Goal: Task Accomplishment & Management: Manage account settings

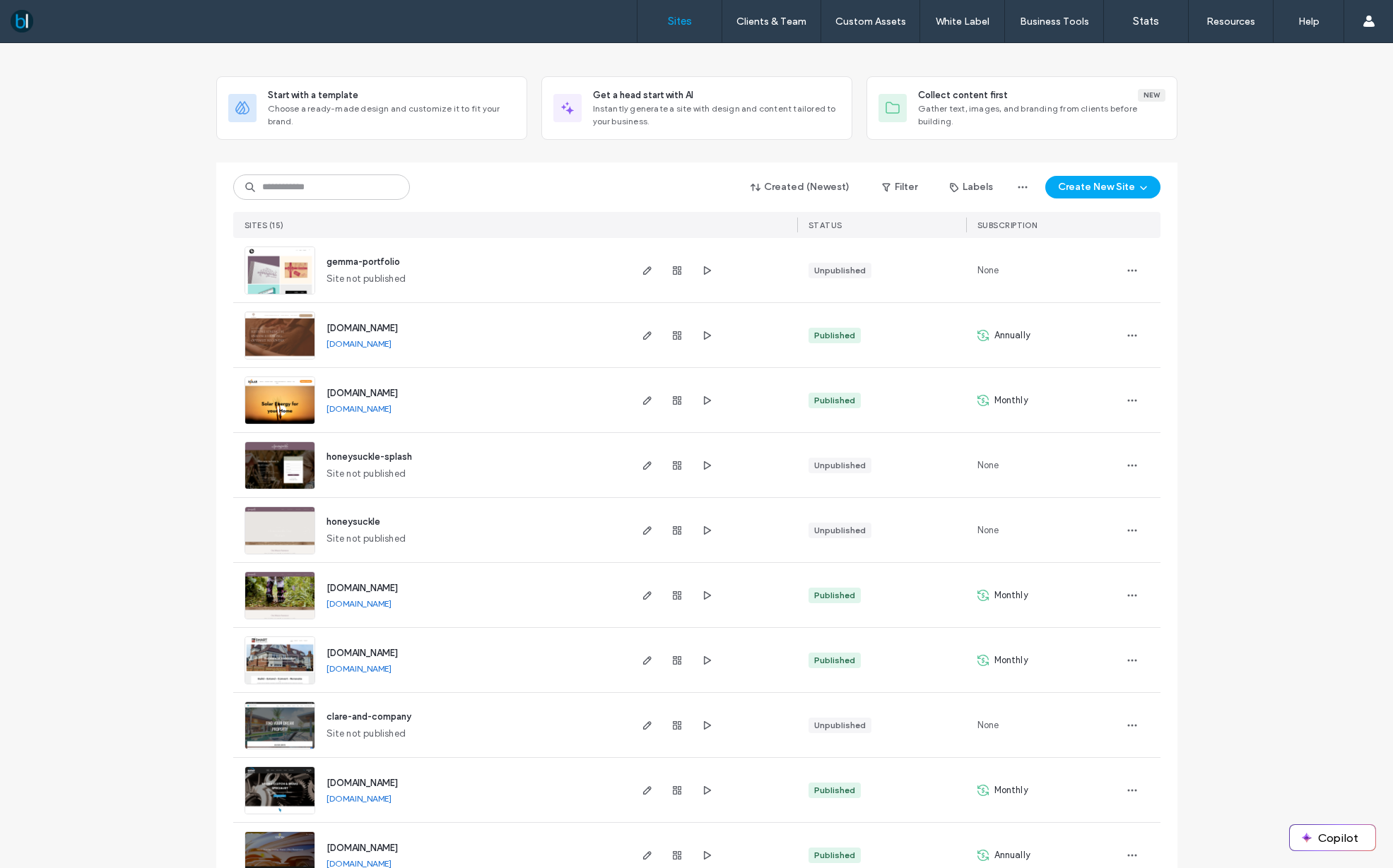
scroll to position [12, 0]
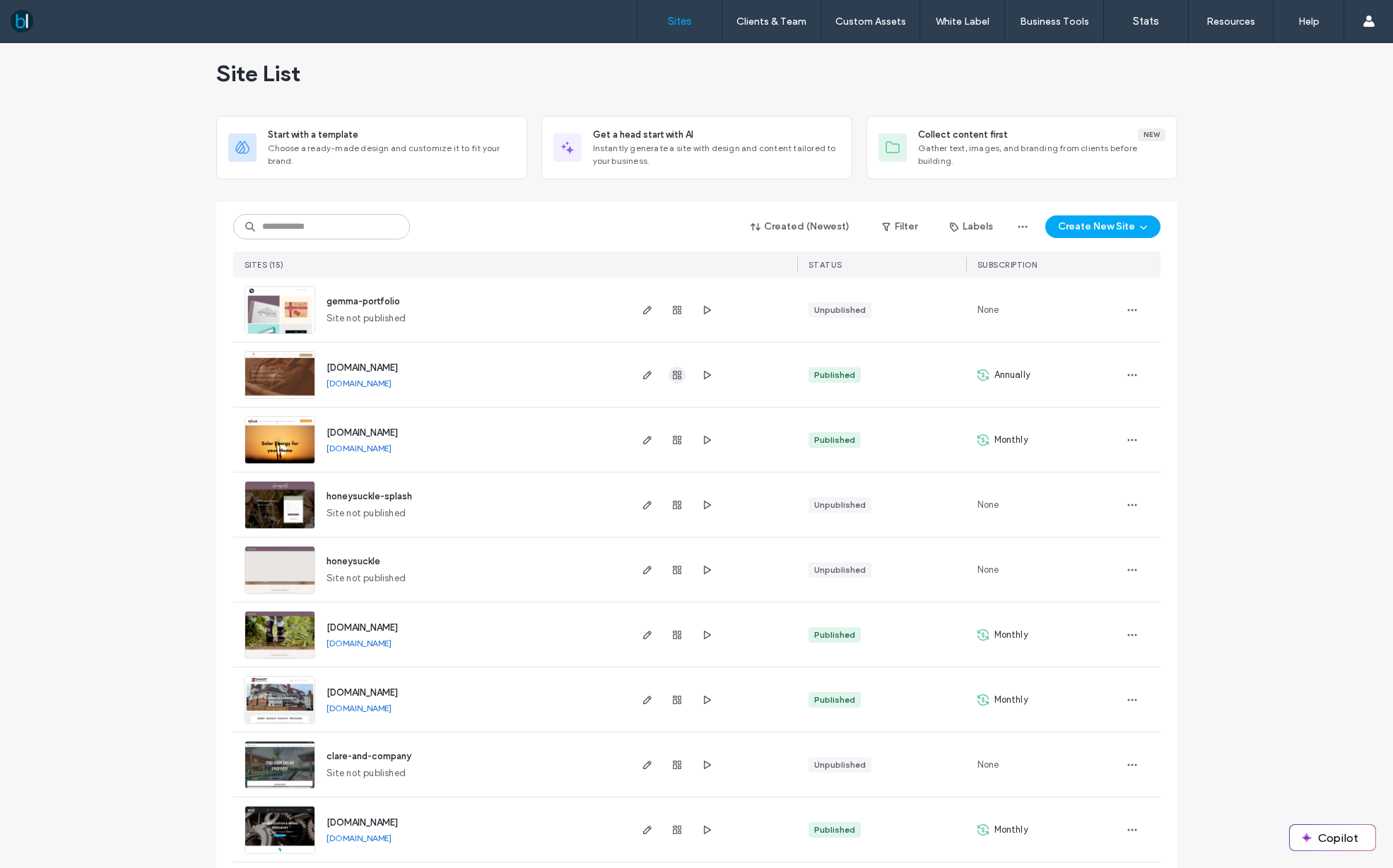
click at [678, 375] on icon "button" at bounding box center [676, 375] width 11 height 11
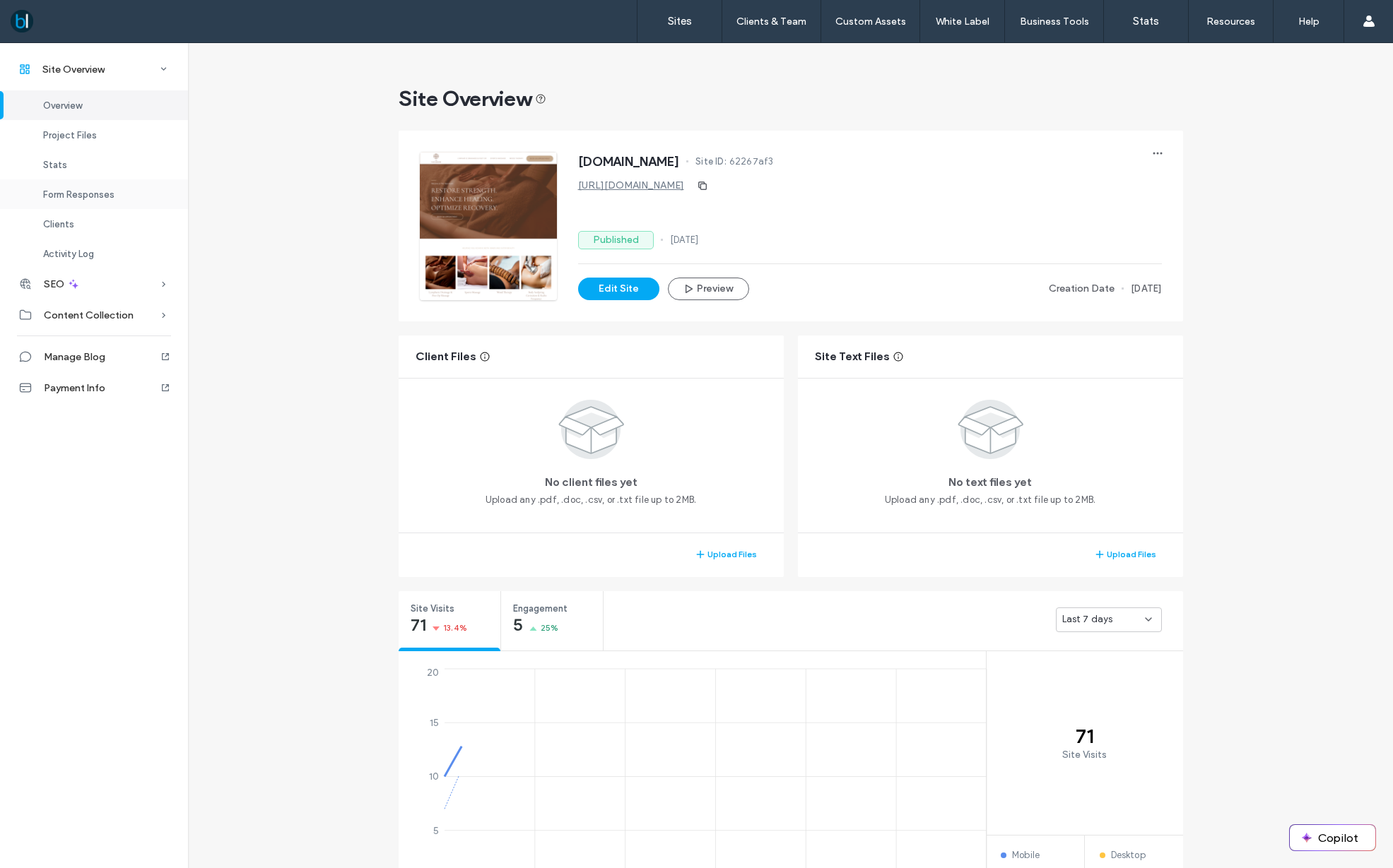
click at [74, 192] on span "Form Responses" at bounding box center [78, 195] width 71 height 10
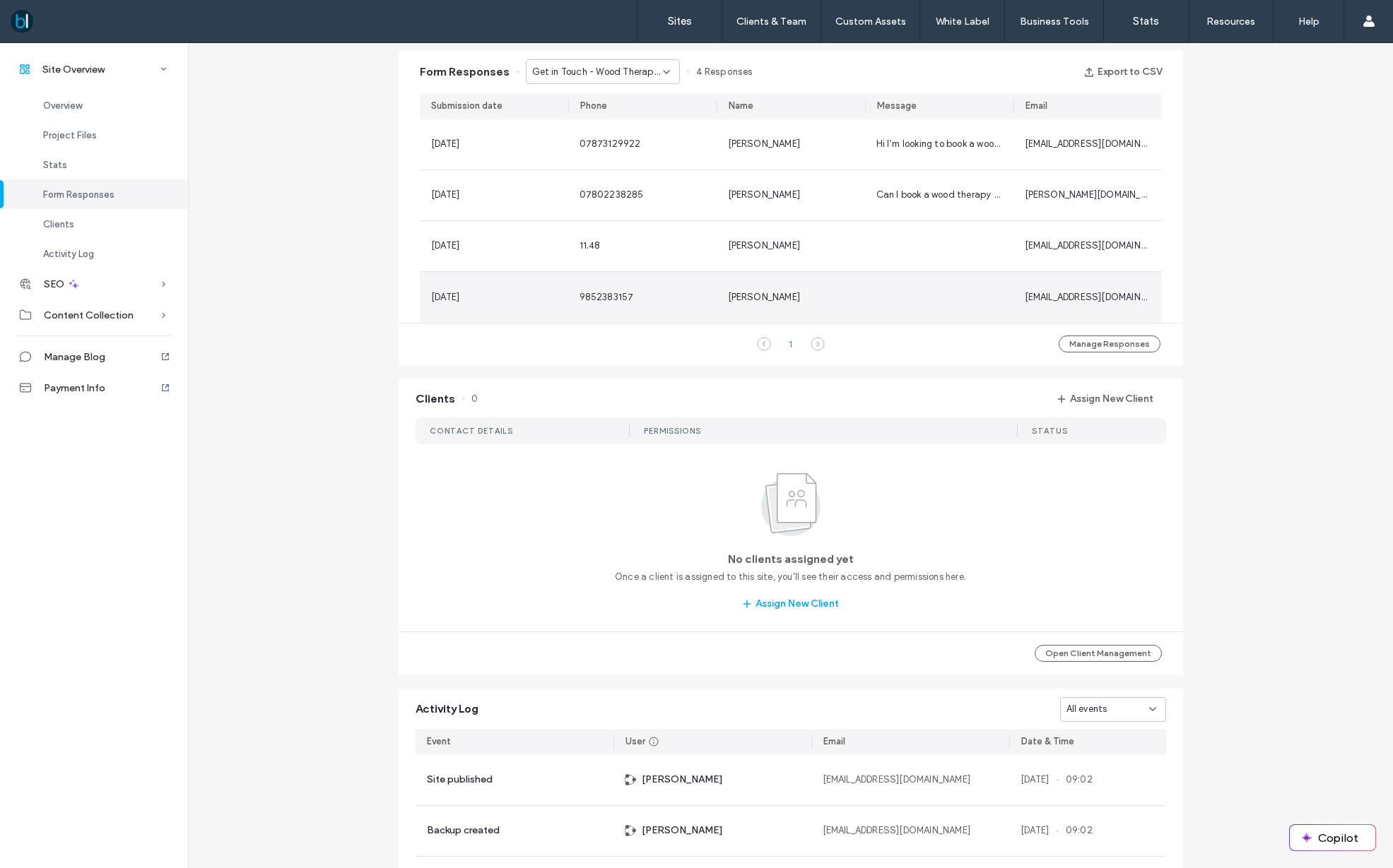
scroll to position [920, 0]
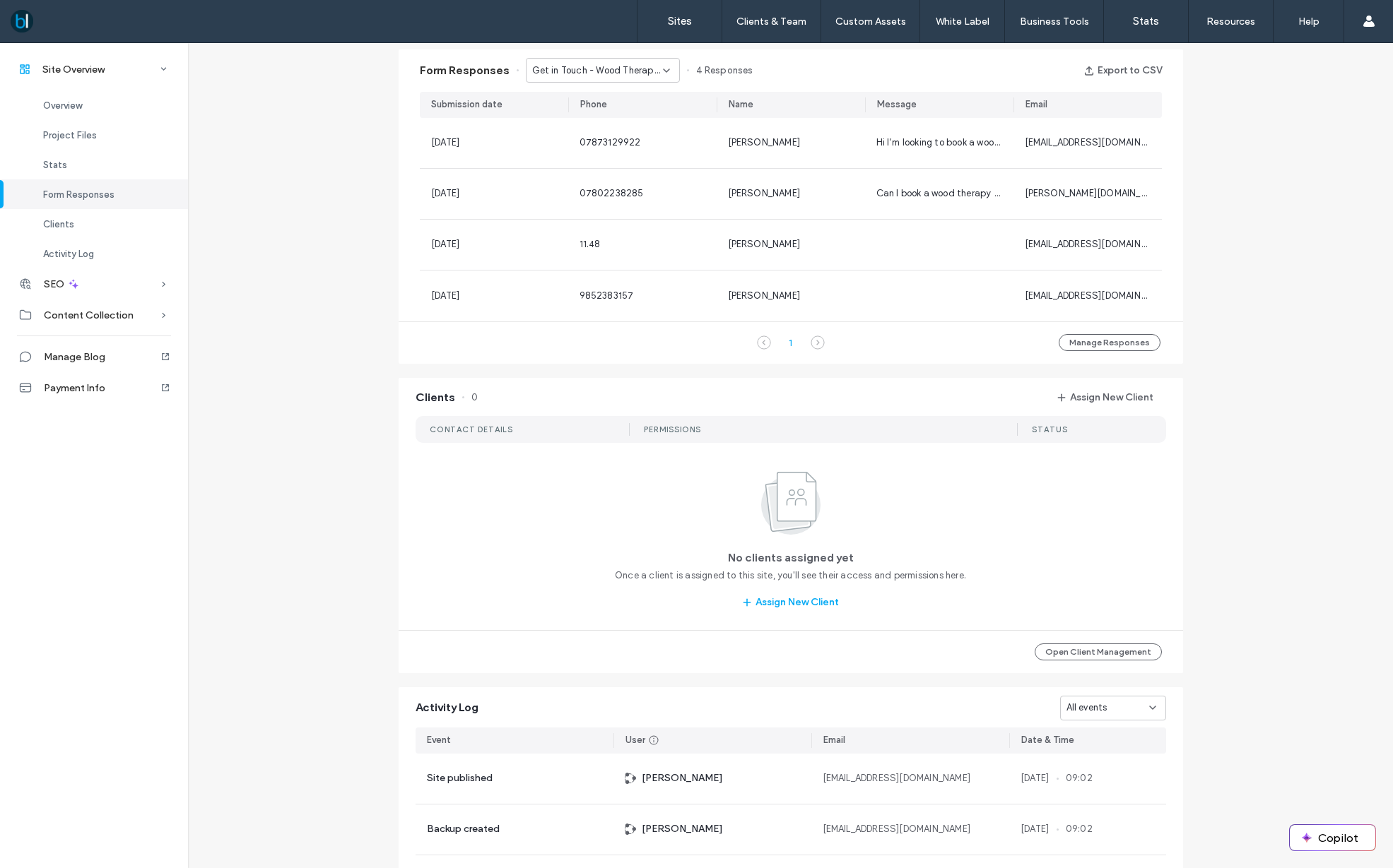
click at [583, 73] on span "Get in Touch - Wood Therapy page" at bounding box center [597, 70] width 131 height 14
click at [587, 118] on span "Get in Touch - HOME page" at bounding box center [587, 119] width 116 height 14
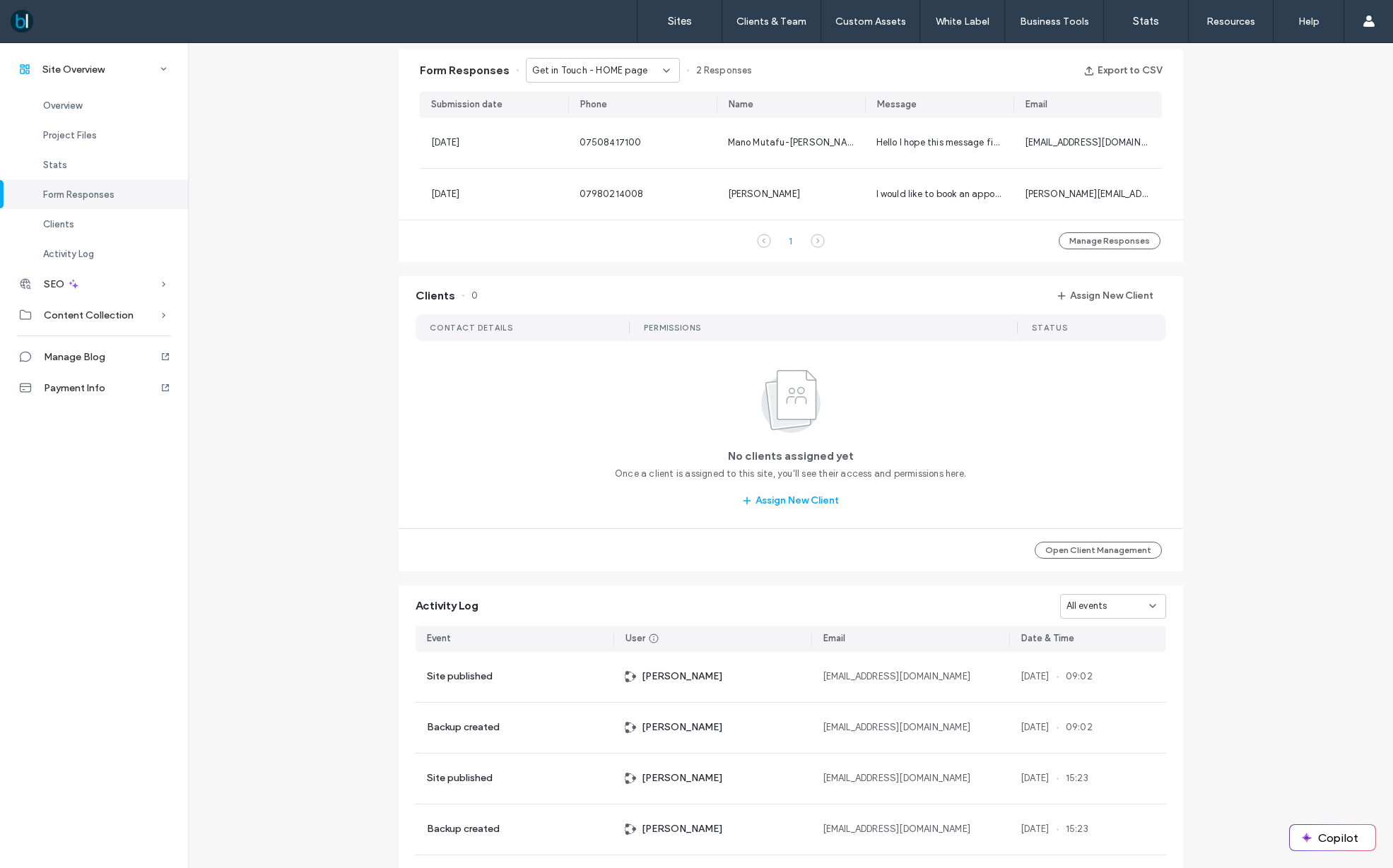
drag, startPoint x: 589, startPoint y: 73, endPoint x: 585, endPoint y: 80, distance: 8.1
click at [589, 73] on span "Get in Touch - HOME page" at bounding box center [590, 70] width 116 height 14
drag, startPoint x: 572, startPoint y: 140, endPoint x: 578, endPoint y: 102, distance: 38.5
click at [572, 140] on span "Get in Touch - Body Sculpting page" at bounding box center [597, 144] width 135 height 14
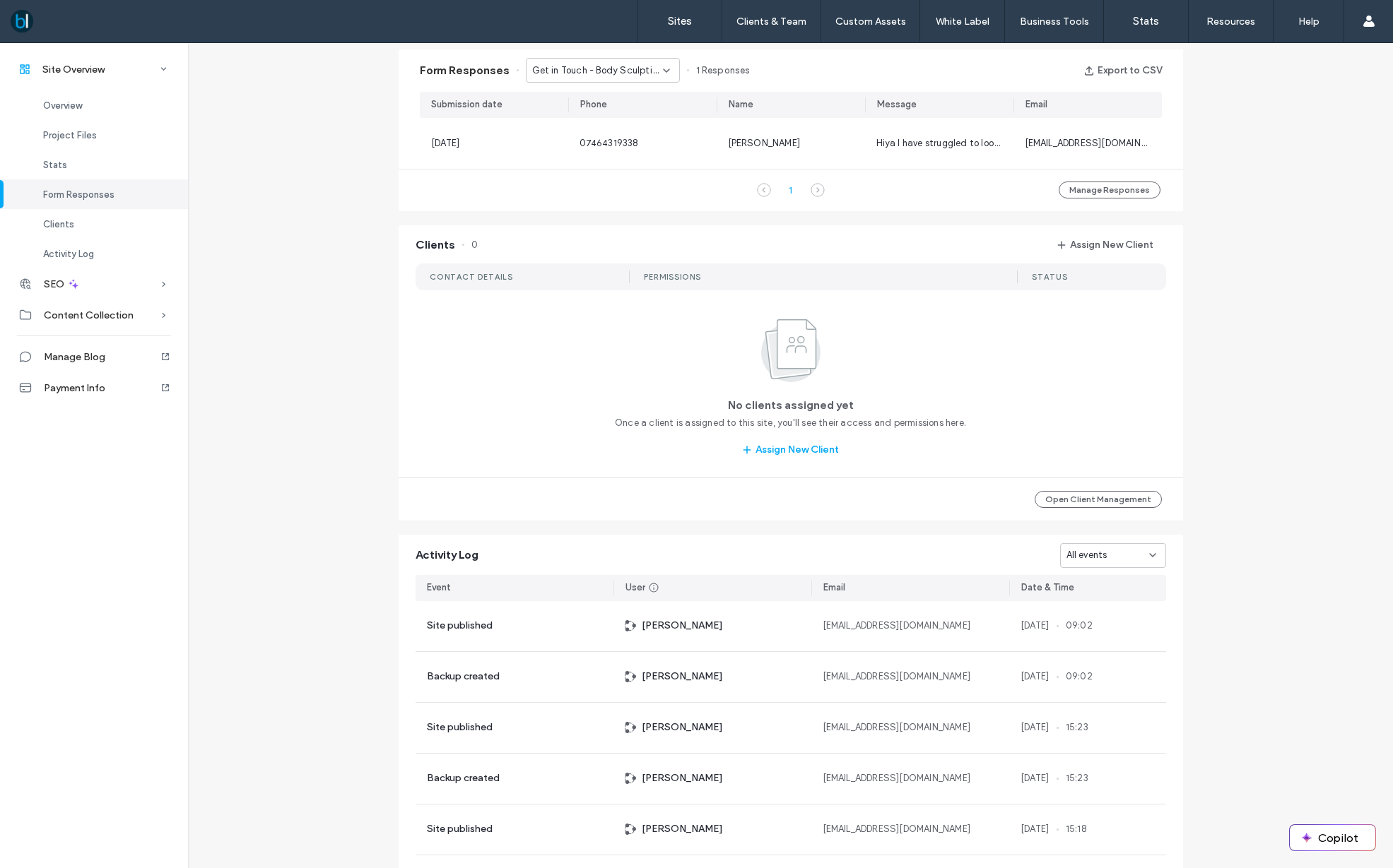
click at [578, 69] on span "Get in Touch - Body Sculpting page" at bounding box center [597, 70] width 131 height 14
click at [590, 165] on span "Get in Touch - [MEDICAL_DATA] & Post Op page" at bounding box center [597, 169] width 135 height 14
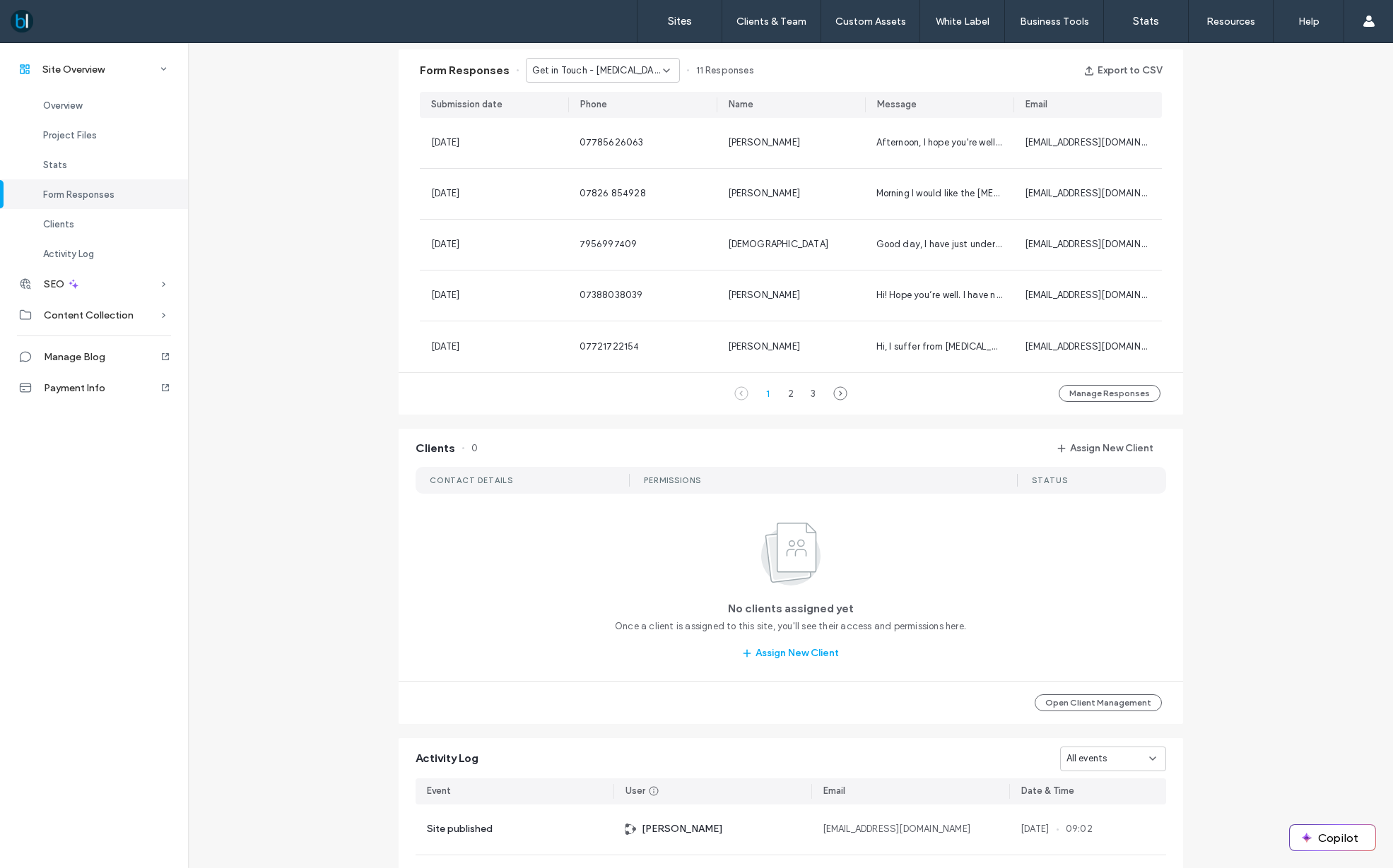
click at [659, 86] on div "Form Responses Get in Touch - [MEDICAL_DATA] & Post Op page 11 Responses Export…" at bounding box center [791, 71] width 785 height 42
drag, startPoint x: 659, startPoint y: 86, endPoint x: 667, endPoint y: 86, distance: 8.0
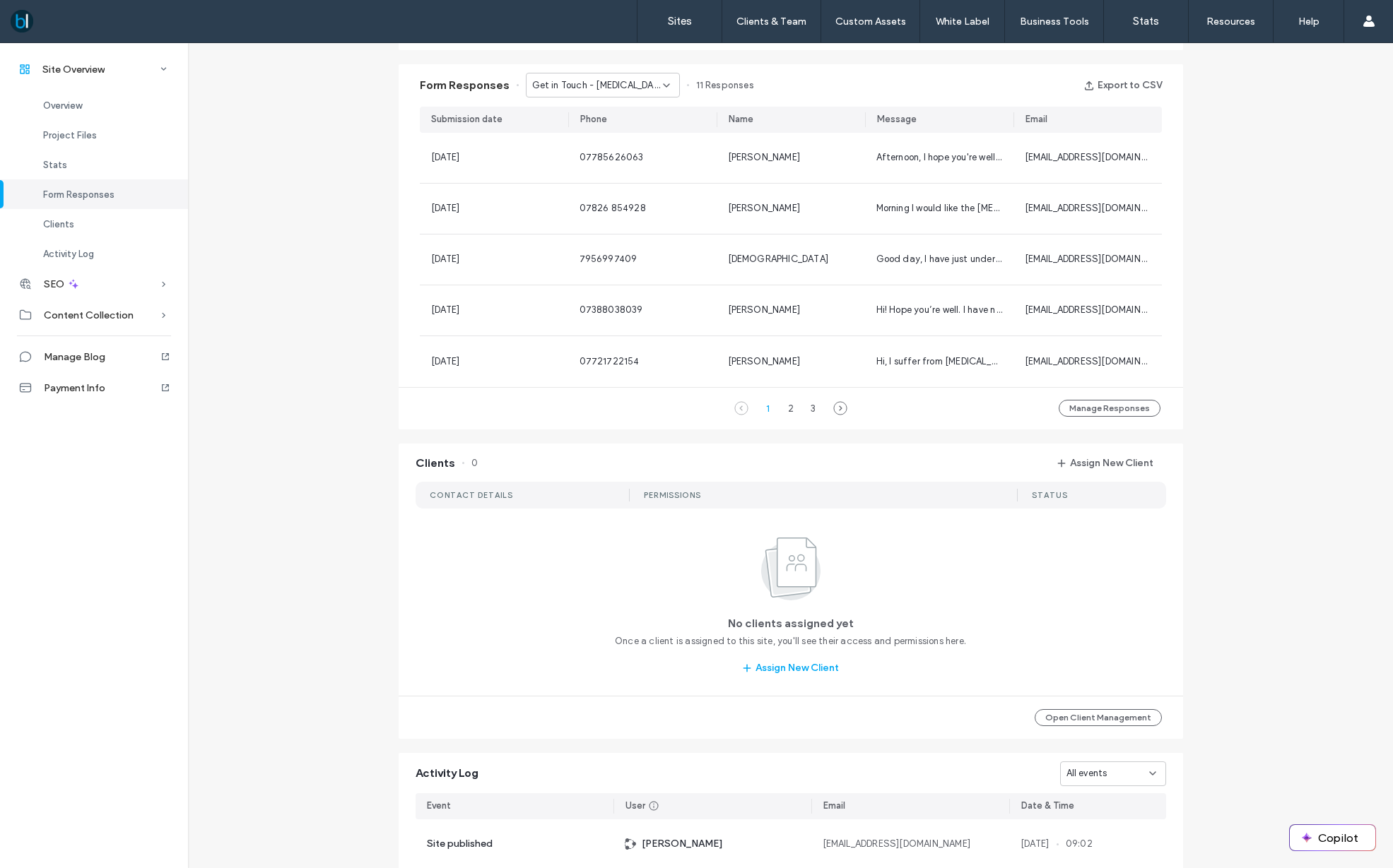
scroll to position [905, 0]
click at [554, 83] on span "Get in Touch - [MEDICAL_DATA] & Post Op page" at bounding box center [597, 86] width 131 height 14
drag, startPoint x: 553, startPoint y: 210, endPoint x: 543, endPoint y: 206, distance: 10.8
click at [553, 210] on span "Get in Touch - CONTACT page" at bounding box center [597, 209] width 135 height 14
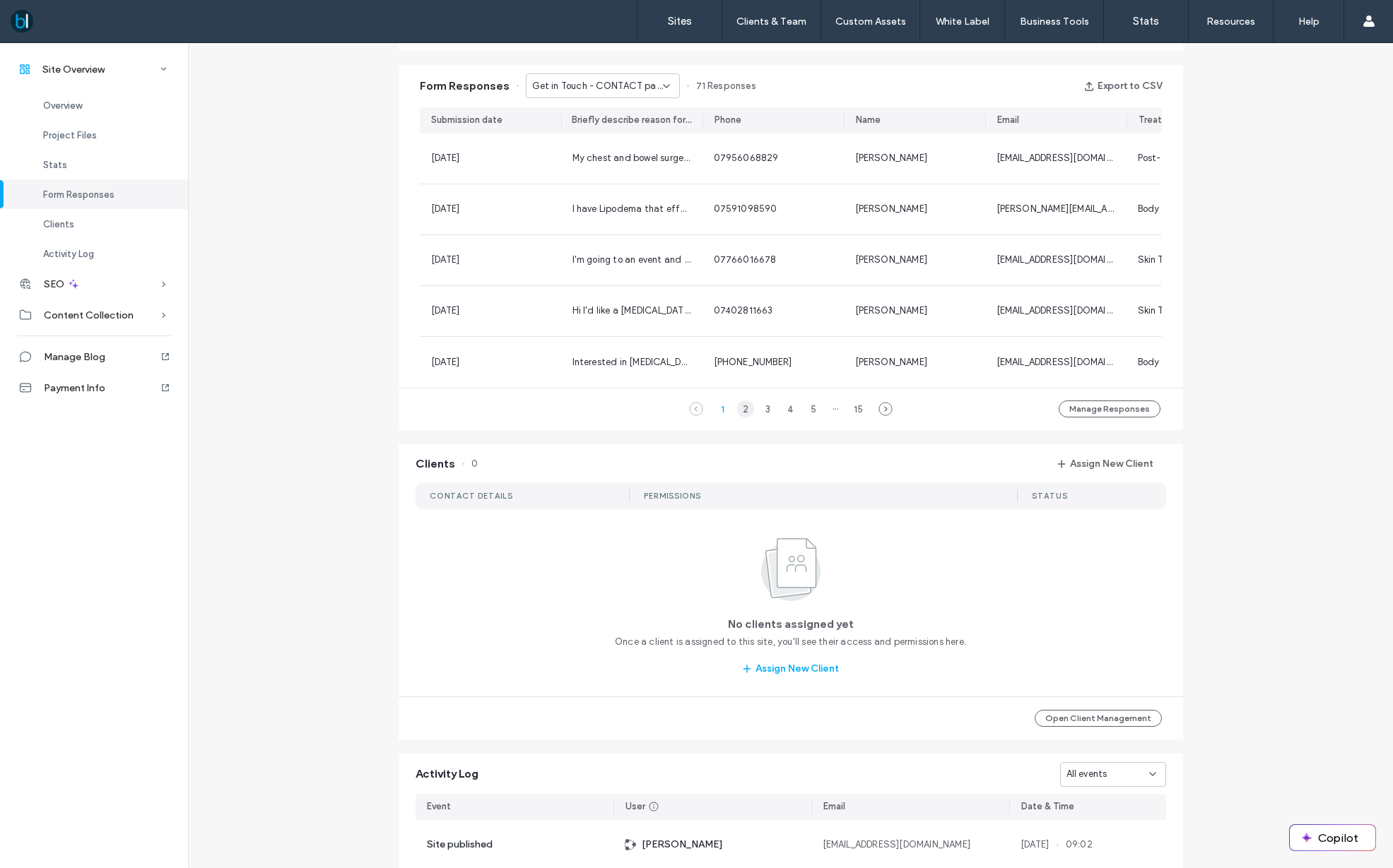
click at [751, 408] on div "2" at bounding box center [745, 408] width 17 height 17
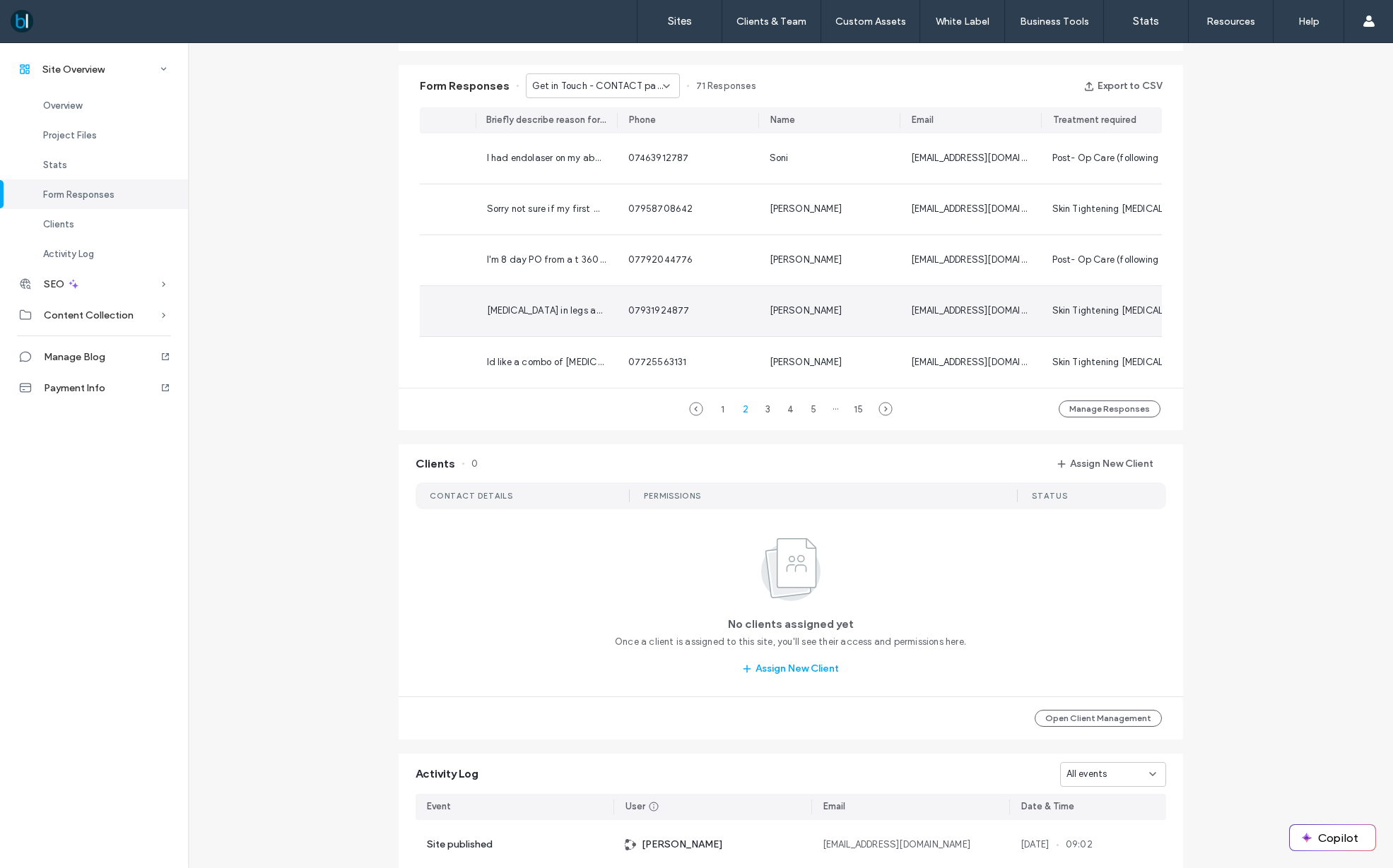
scroll to position [0, 106]
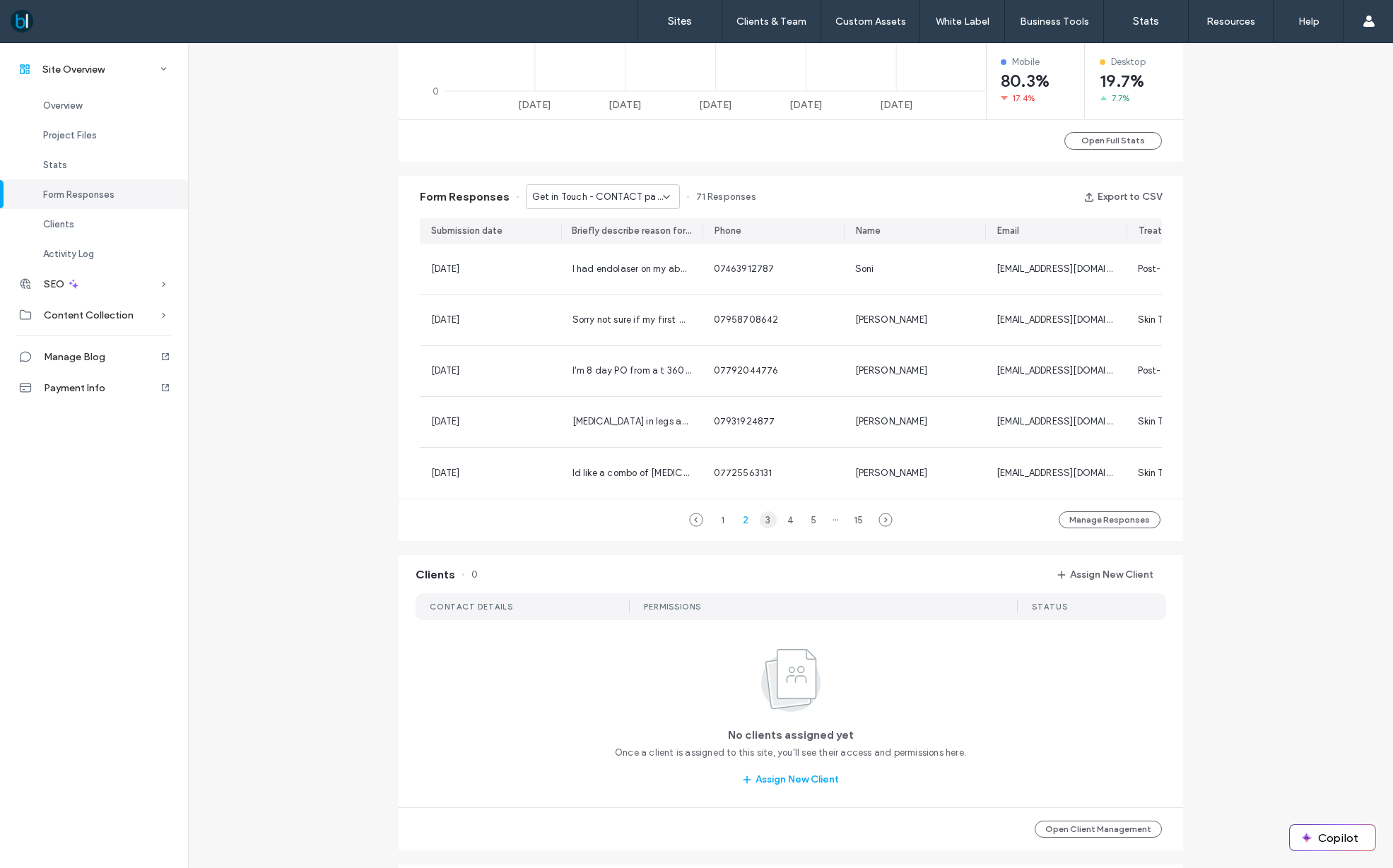
click at [769, 518] on div "3" at bounding box center [768, 520] width 17 height 17
click at [60, 108] on span "Overview" at bounding box center [62, 105] width 39 height 10
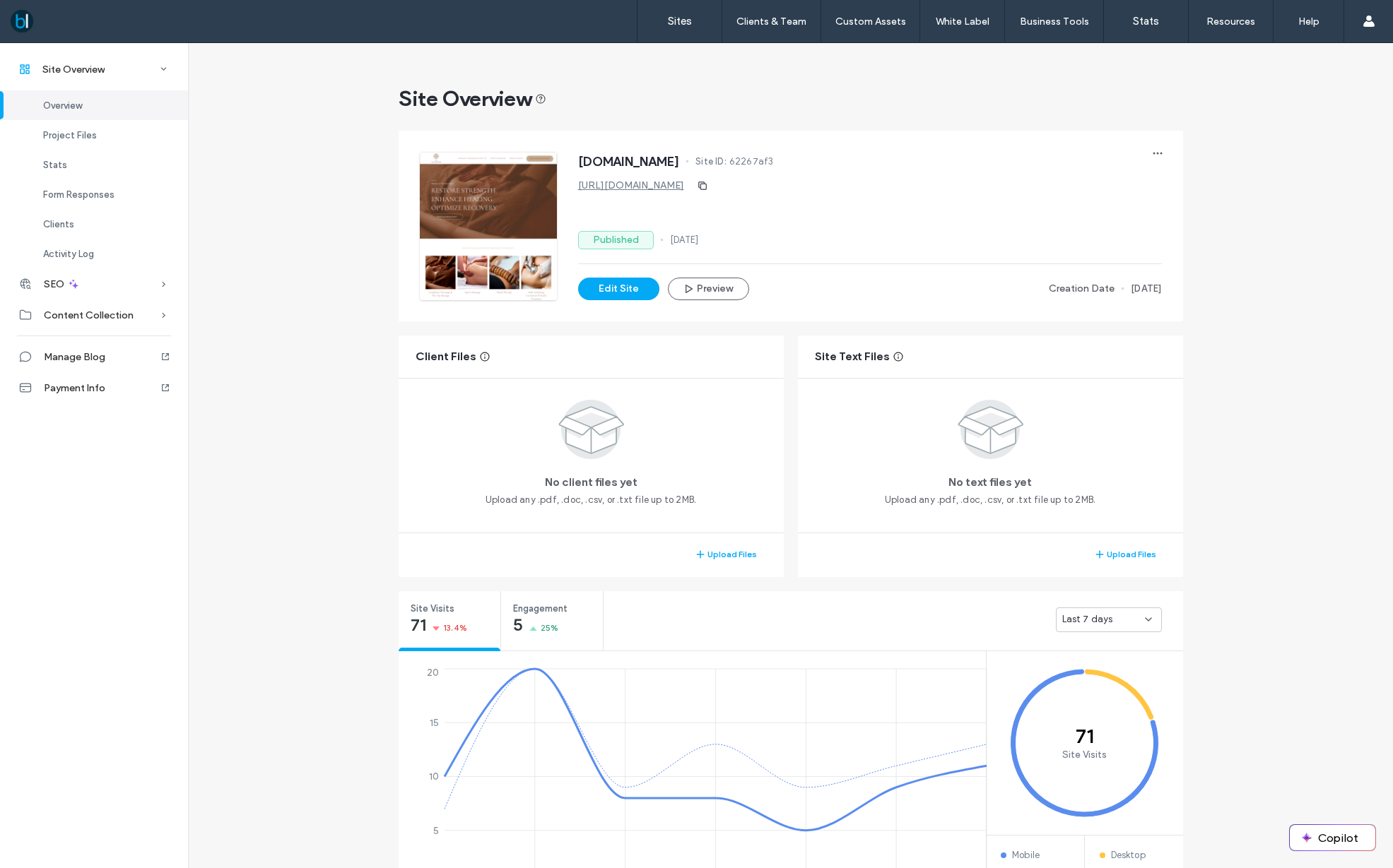
click at [632, 189] on link "[URL][DOMAIN_NAME]" at bounding box center [631, 185] width 106 height 12
click at [92, 381] on div "Payment Info" at bounding box center [94, 388] width 188 height 31
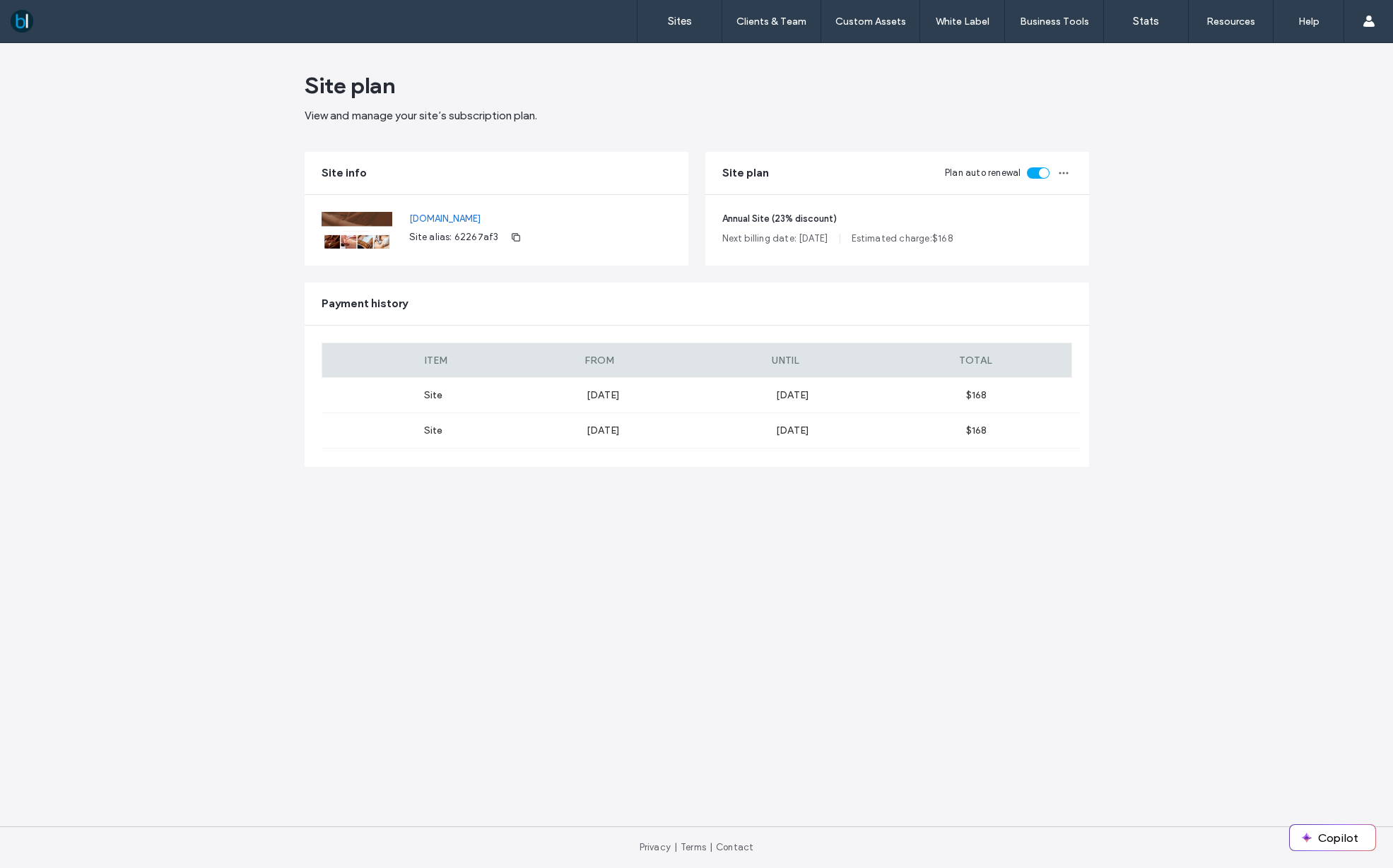
drag, startPoint x: 485, startPoint y: 397, endPoint x: 455, endPoint y: 396, distance: 30.0
click at [485, 397] on label "Site" at bounding box center [454, 395] width 266 height 12
click at [430, 396] on label "Site" at bounding box center [454, 395] width 266 height 12
click at [420, 394] on label "Site" at bounding box center [454, 395] width 266 height 12
click at [425, 398] on label "Site" at bounding box center [454, 395] width 266 height 12
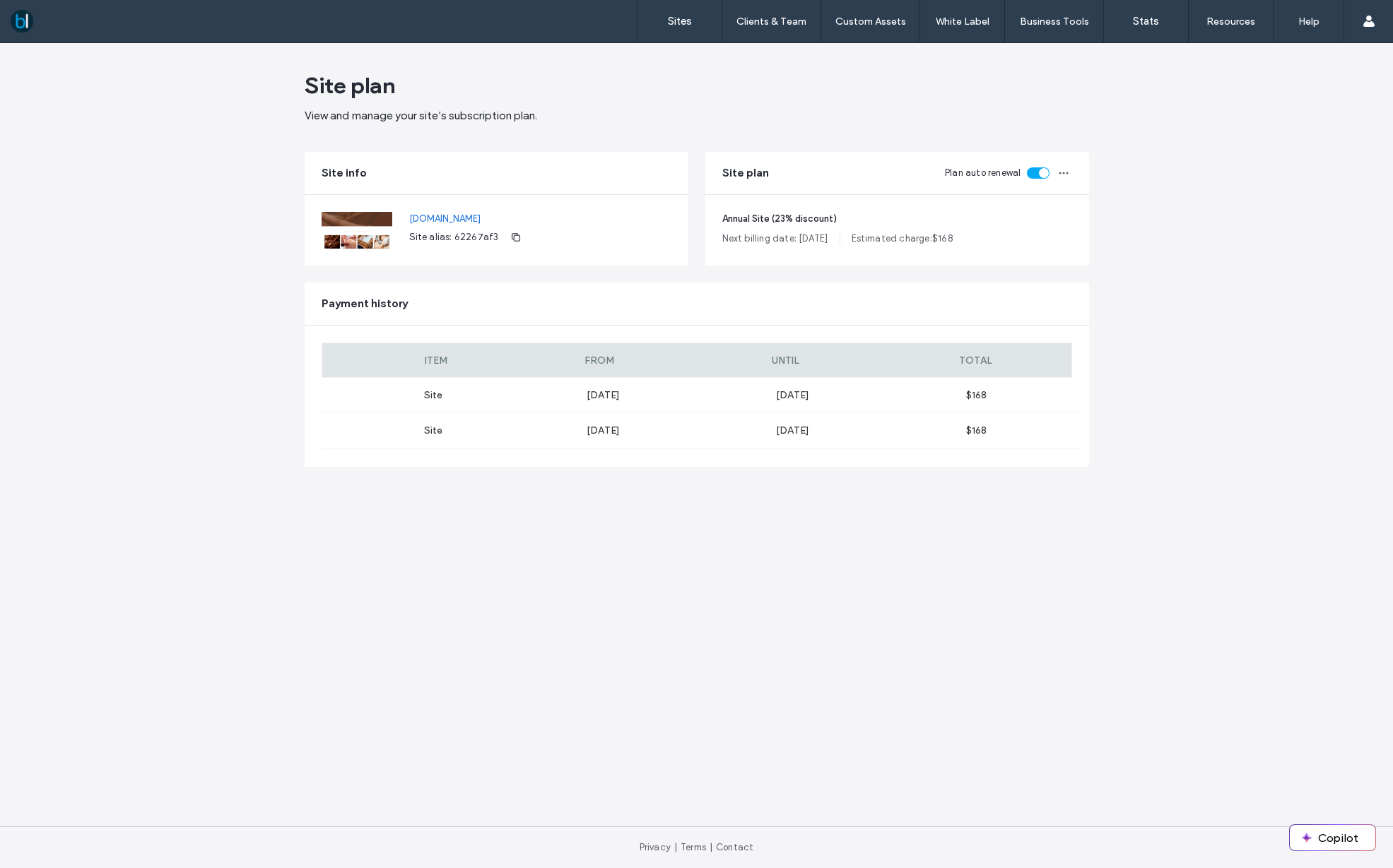
click at [587, 393] on label "Aug 8, 2025" at bounding box center [681, 395] width 190 height 12
click at [631, 394] on label "Aug 8, 2025" at bounding box center [681, 395] width 190 height 12
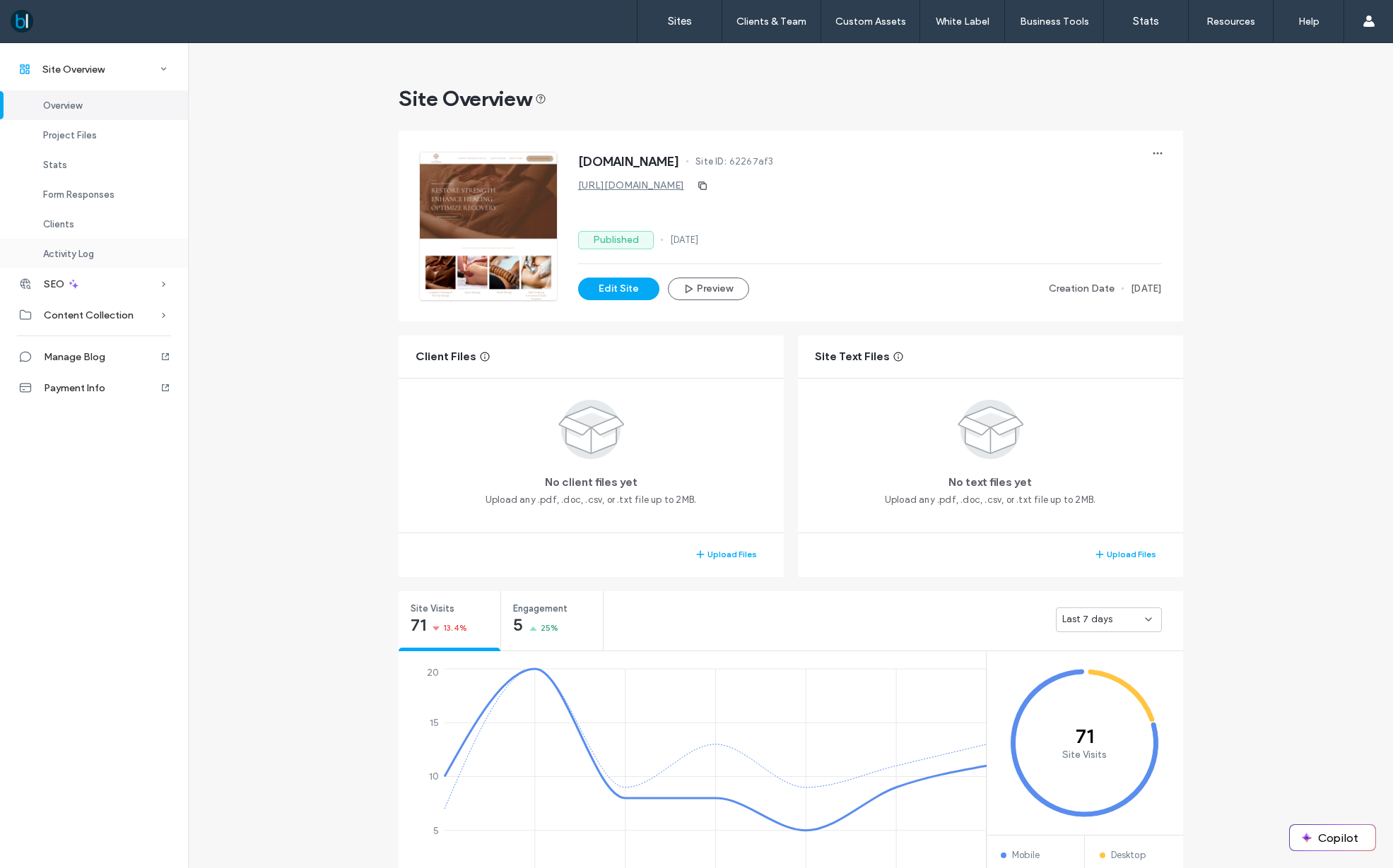
click at [64, 260] on div "Activity Log" at bounding box center [94, 253] width 188 height 30
click at [684, 26] on label "Sites" at bounding box center [679, 20] width 24 height 12
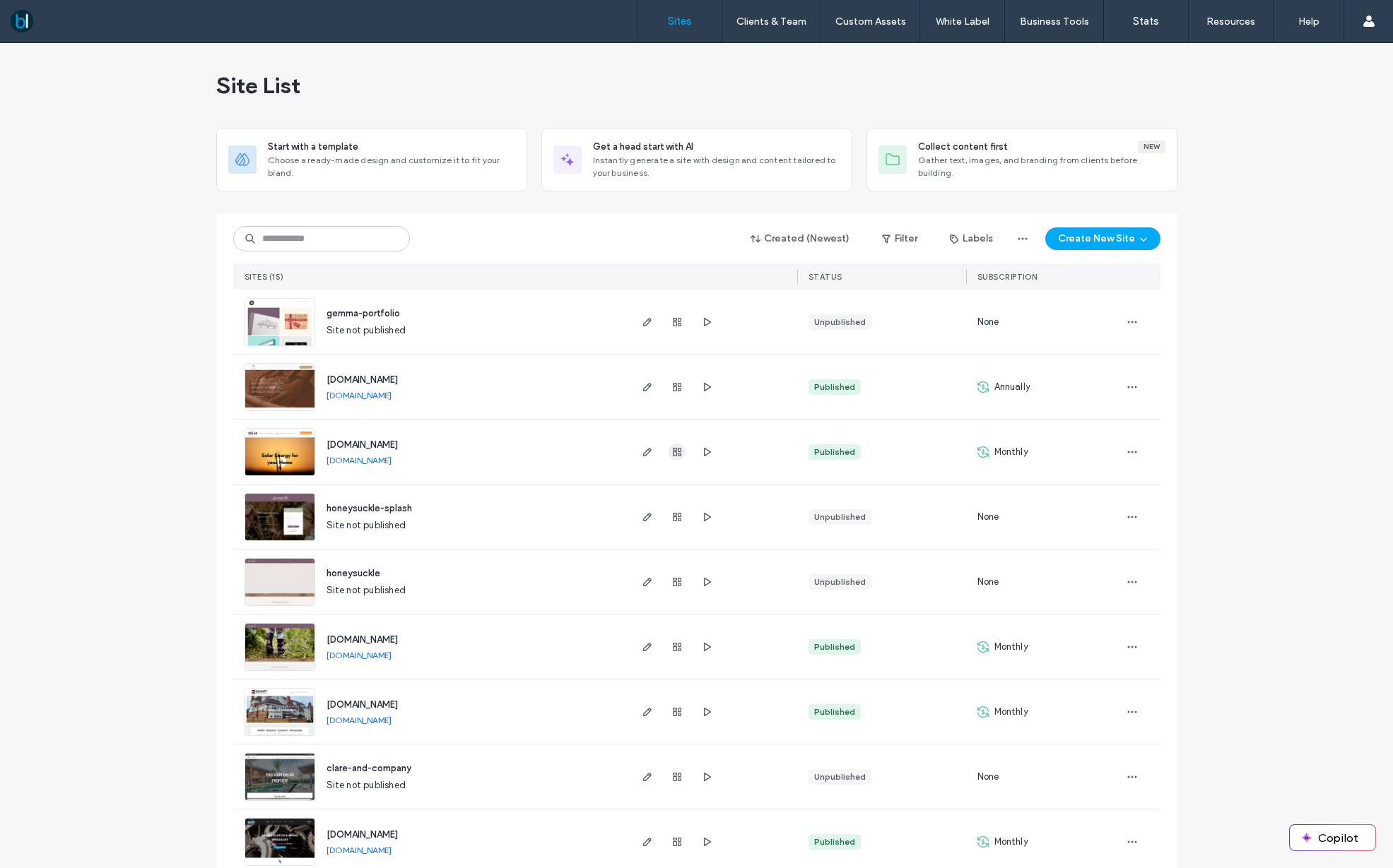
click at [678, 450] on use "button" at bounding box center [677, 452] width 9 height 9
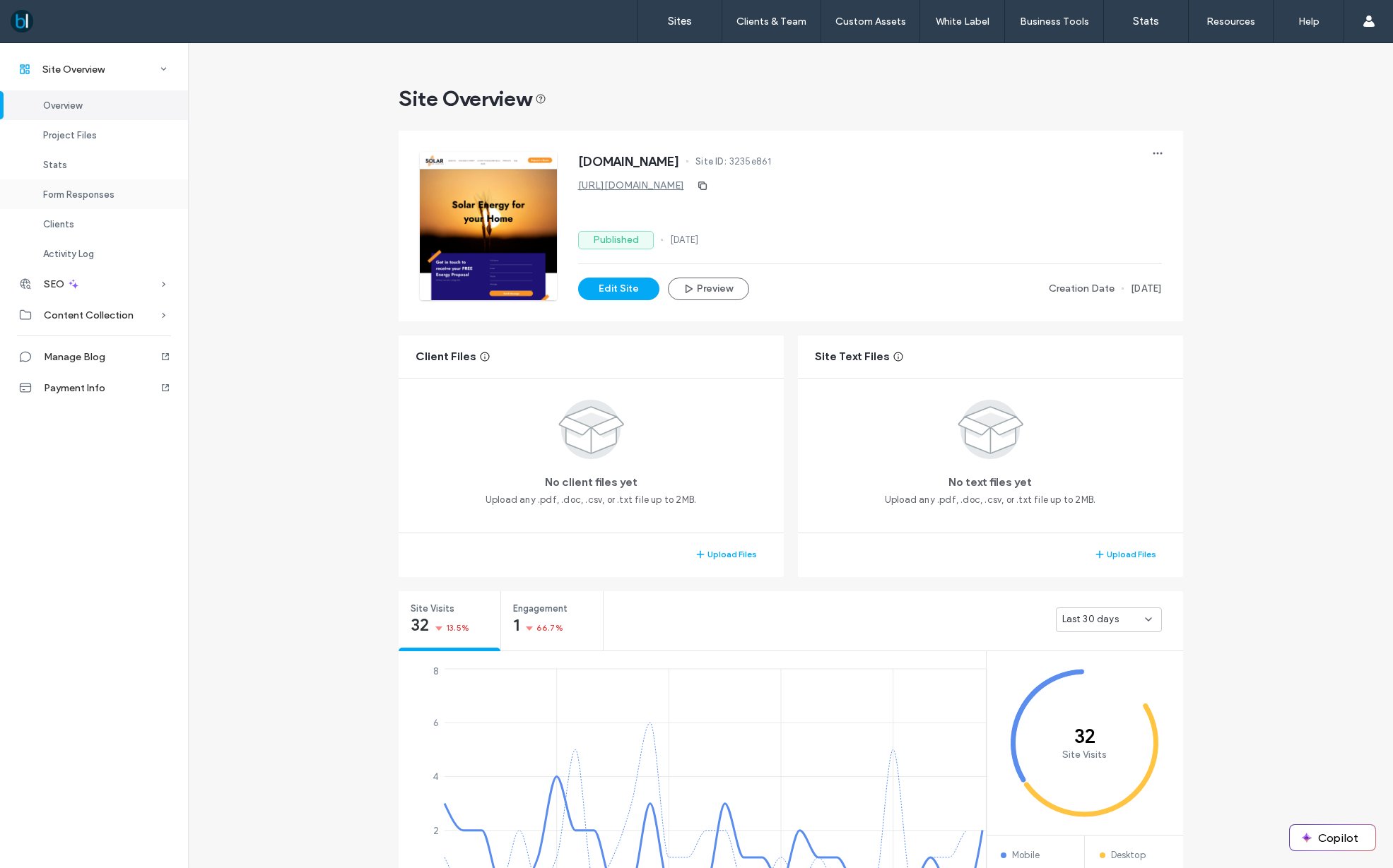
click at [53, 192] on span "Form Responses" at bounding box center [78, 195] width 71 height 10
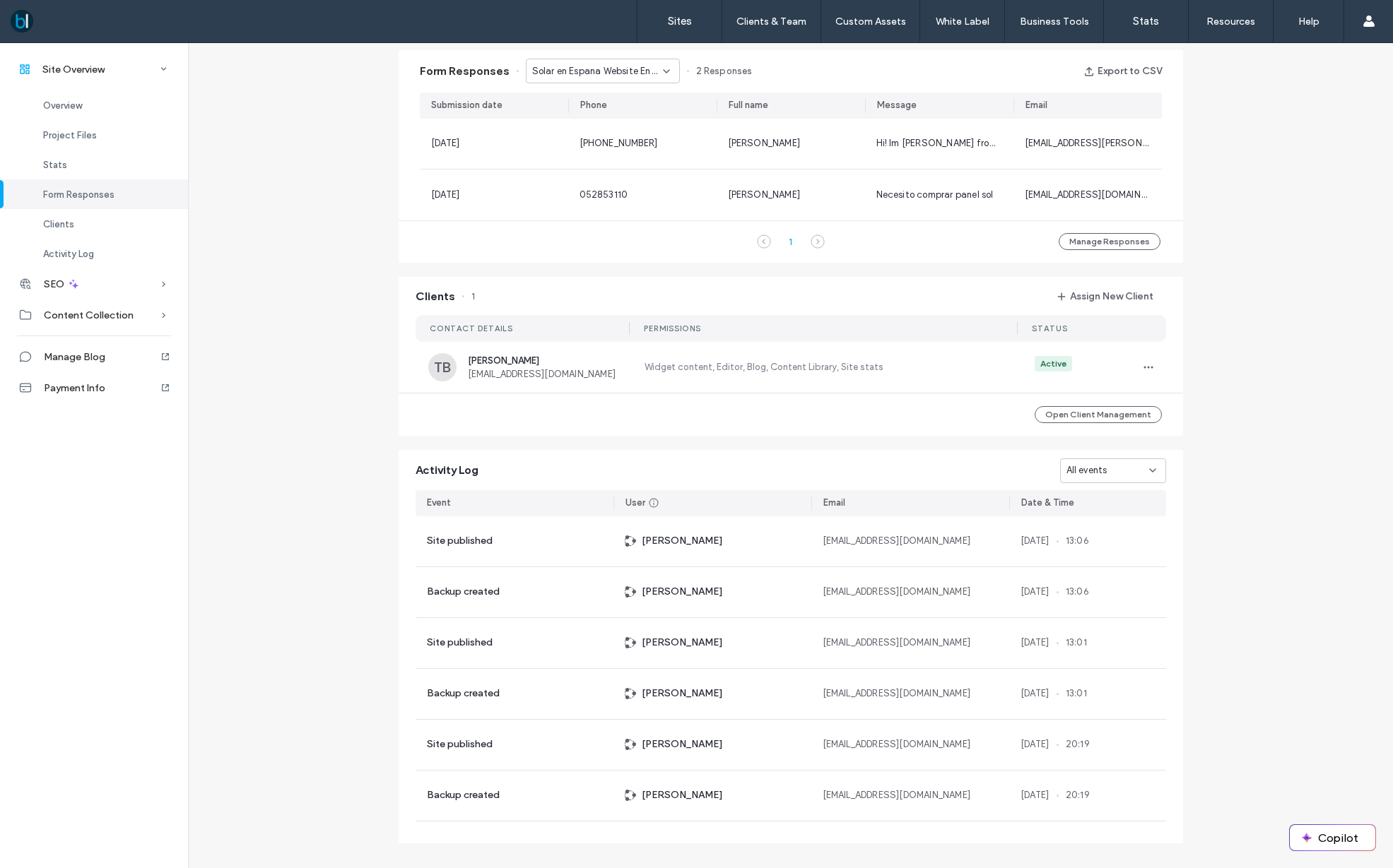
scroll to position [920, 0]
click at [638, 69] on span "Solar en Espana Website Enquiry - Home page" at bounding box center [597, 70] width 131 height 14
drag, startPoint x: 621, startPoint y: 116, endPoint x: 624, endPoint y: 83, distance: 33.1
click at [621, 116] on span "Solar en Espana Website Enquiry - Solar page" at bounding box center [597, 119] width 135 height 14
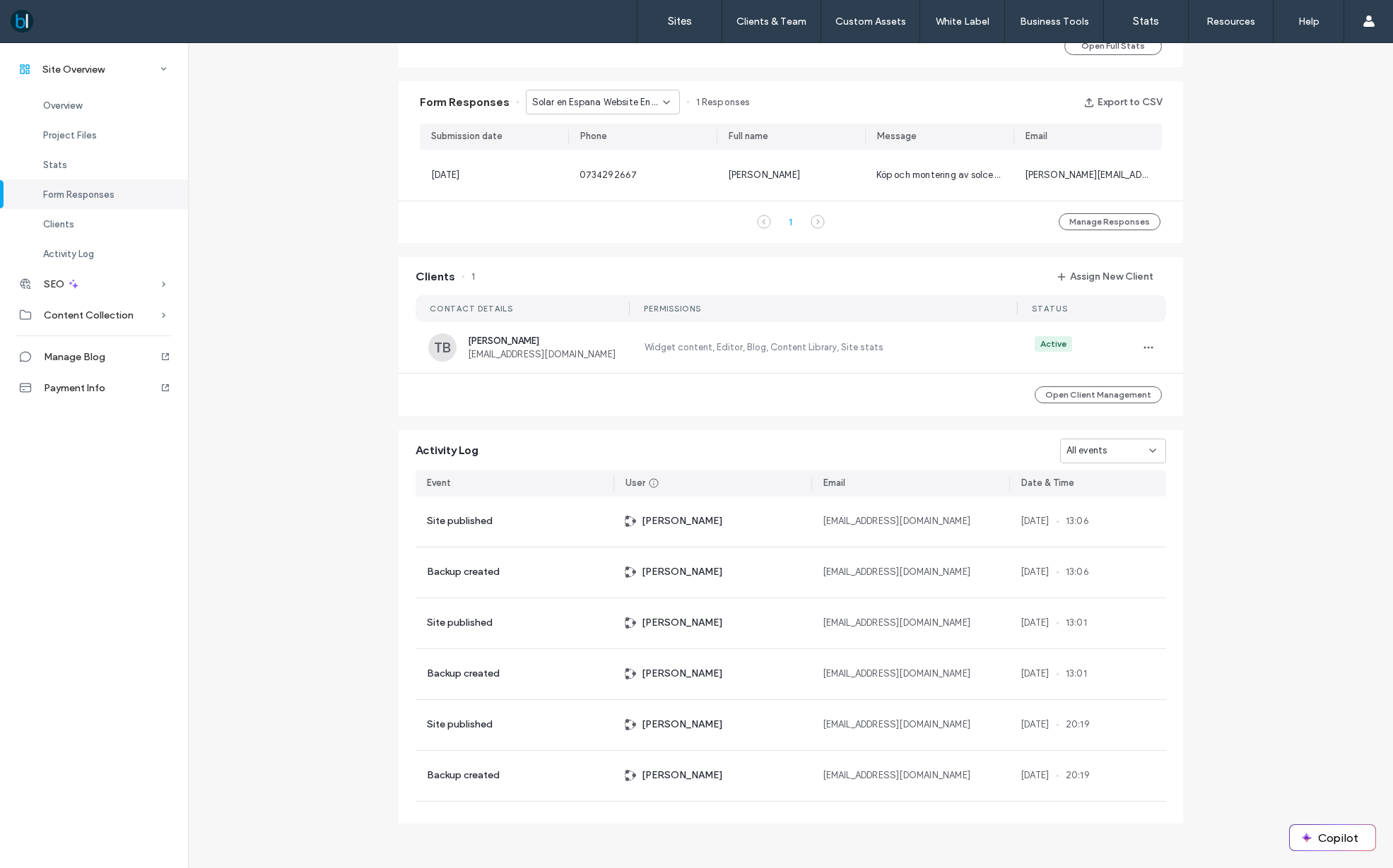
scroll to position [888, 0]
click at [612, 101] on span "Solar en Espana Website Enquiry - Solar page" at bounding box center [597, 102] width 131 height 14
click at [601, 178] on span "Solar en Espana Website Enquiry - Home page" at bounding box center [597, 176] width 135 height 14
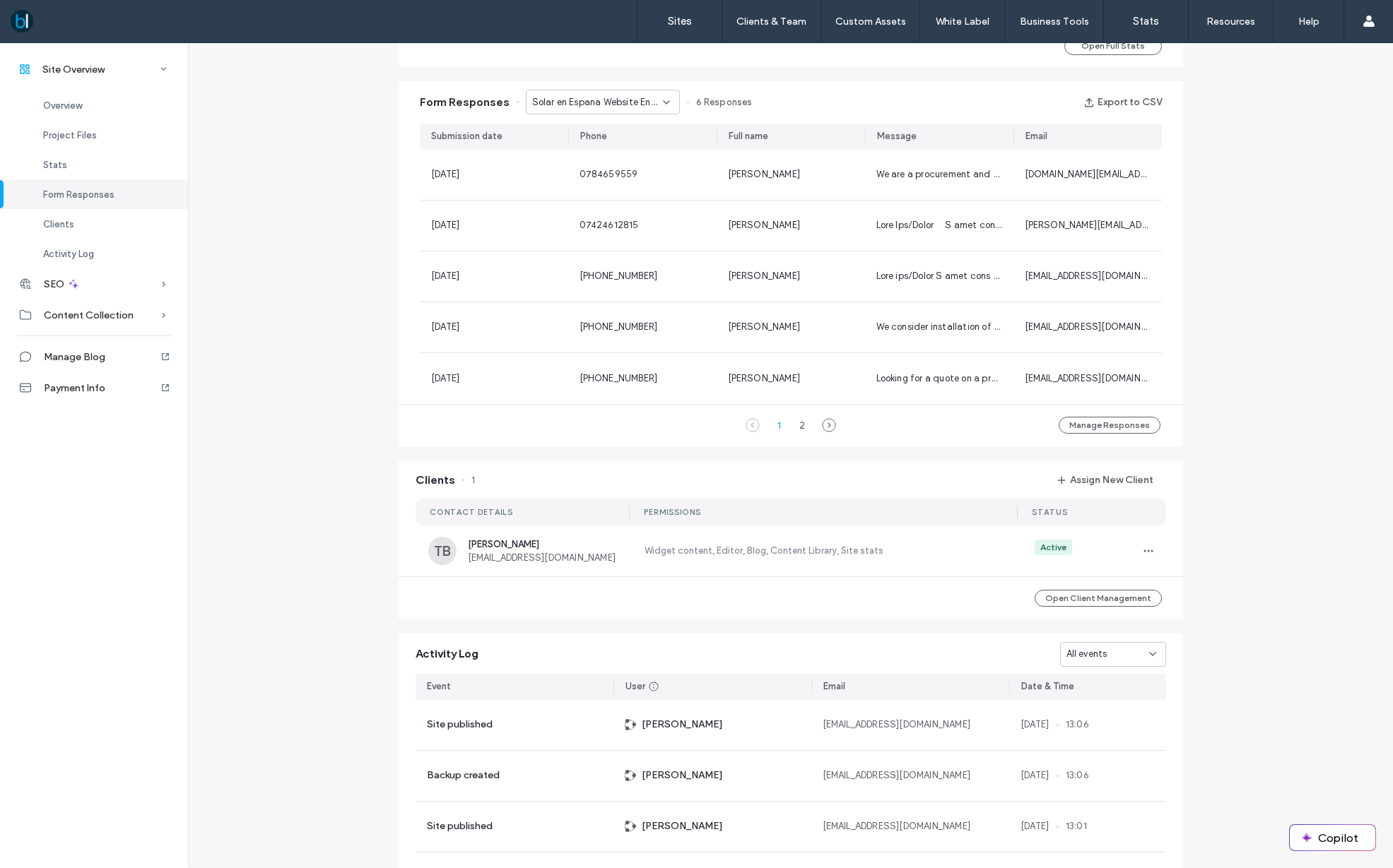
scroll to position [918, 0]
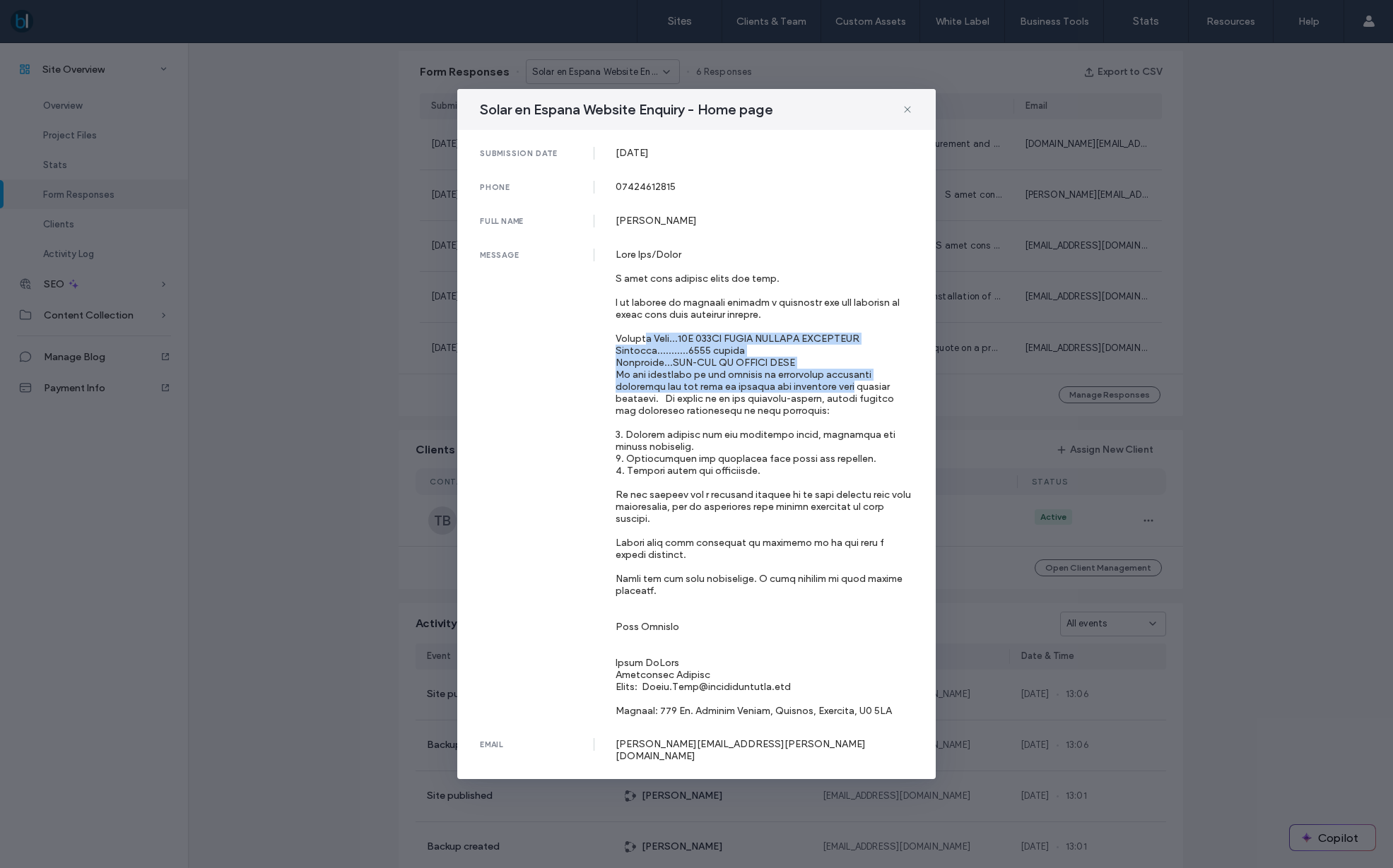
drag, startPoint x: 656, startPoint y: 336, endPoint x: 820, endPoint y: 387, distance: 171.7
click at [802, 386] on div at bounding box center [764, 483] width 298 height 468
click at [845, 397] on div at bounding box center [764, 483] width 298 height 468
click at [908, 104] on icon at bounding box center [907, 109] width 11 height 11
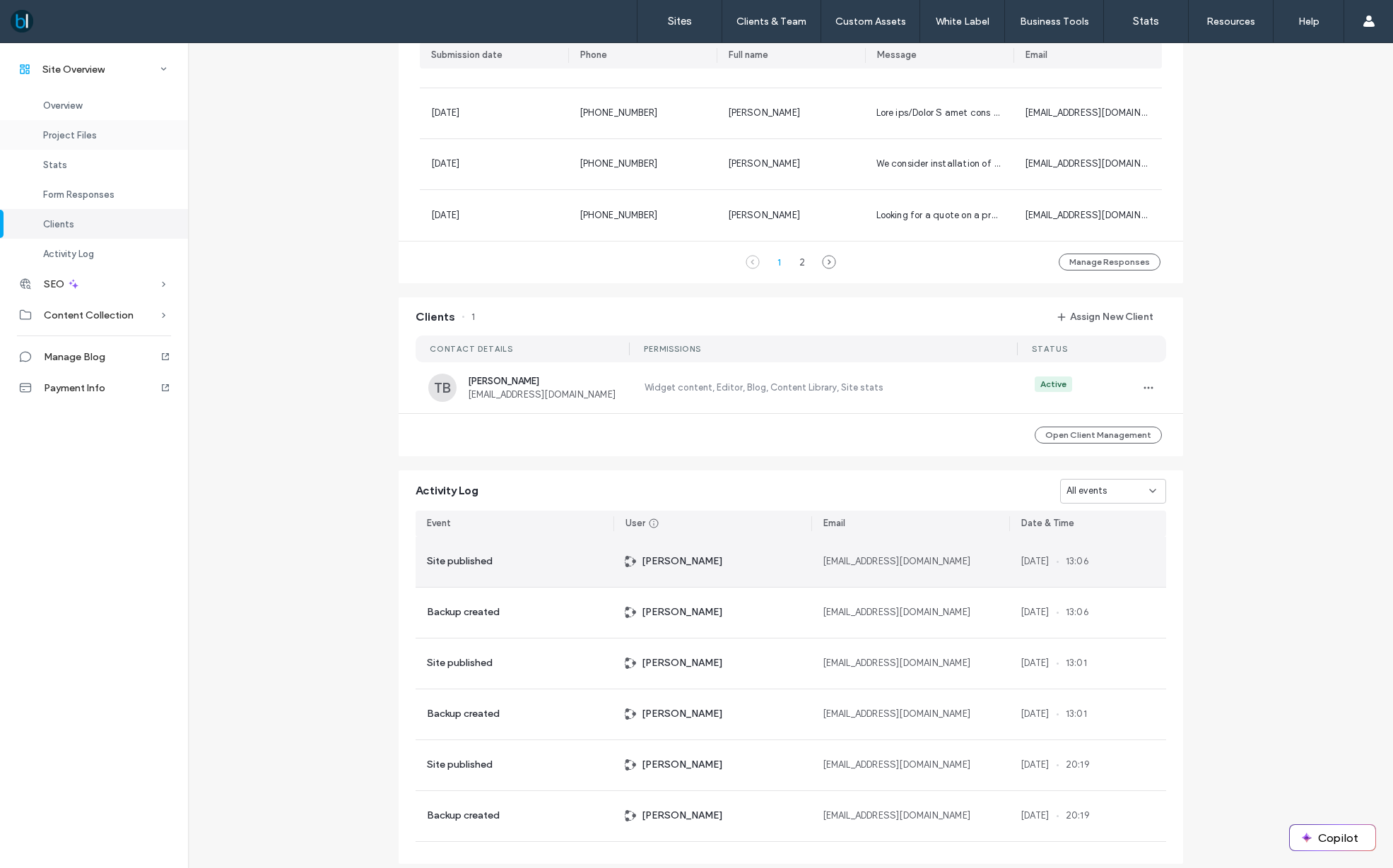
scroll to position [1050, 0]
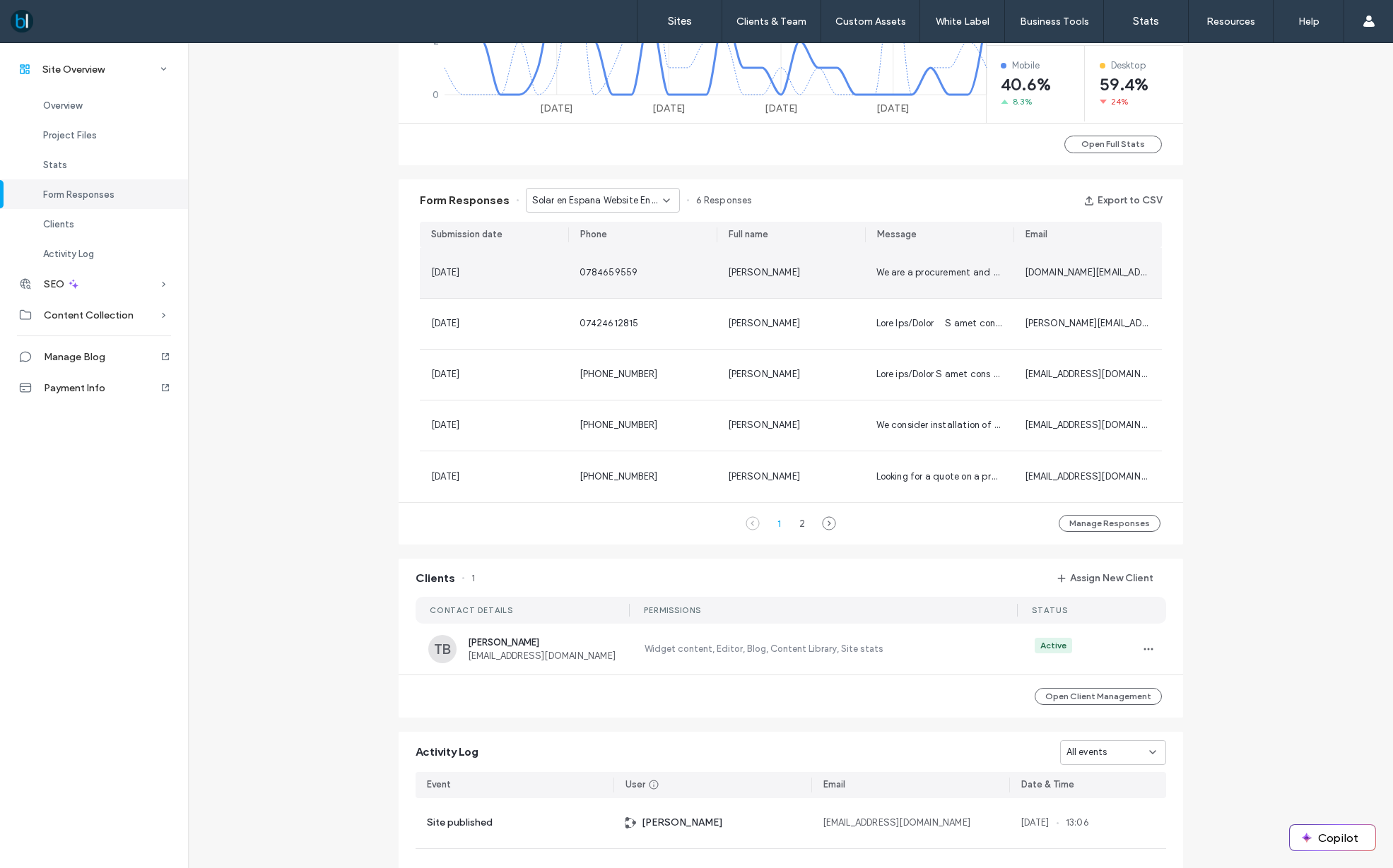
scroll to position [365, 0]
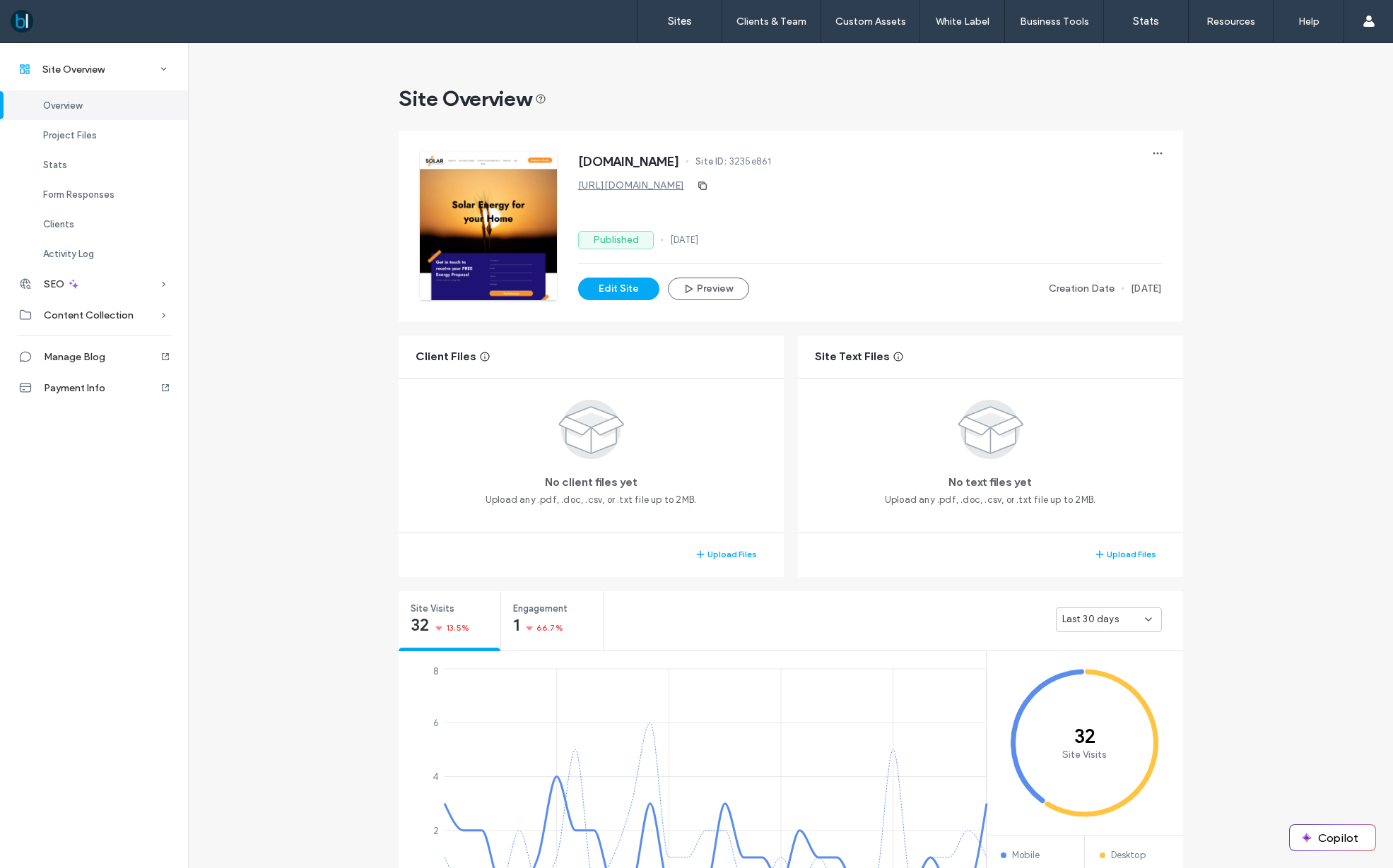
click at [69, 110] on span "Overview" at bounding box center [62, 105] width 39 height 10
